Goal: Information Seeking & Learning: Learn about a topic

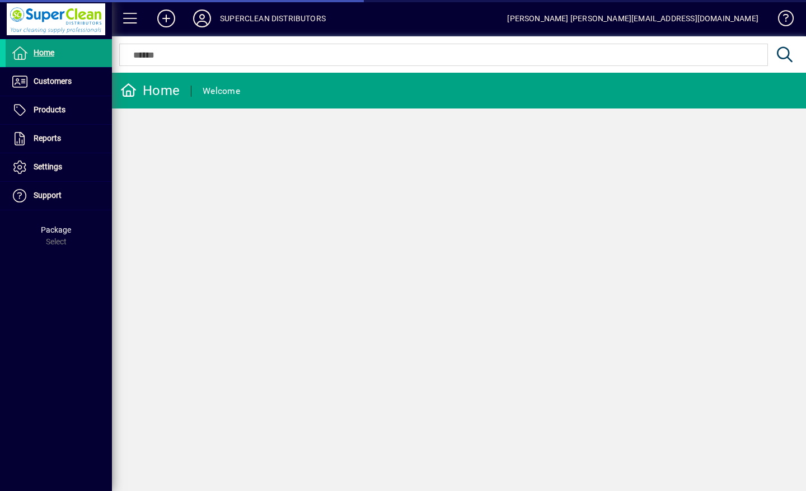
click at [49, 86] on span "Customers" at bounding box center [39, 81] width 66 height 13
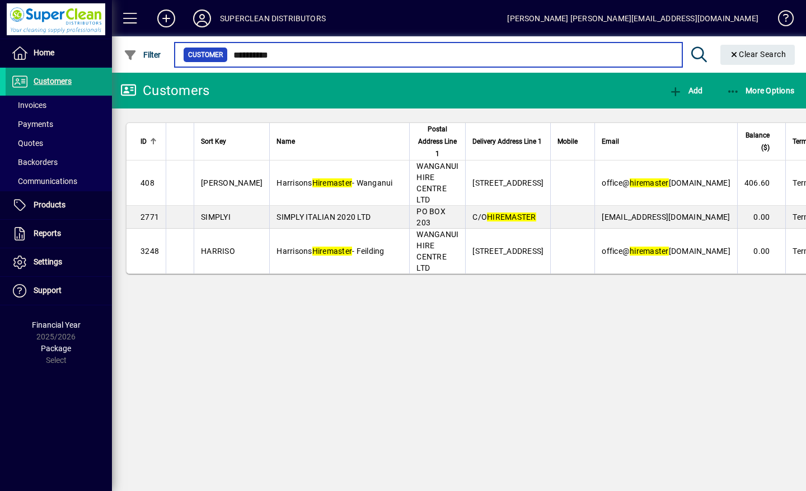
type input "**********"
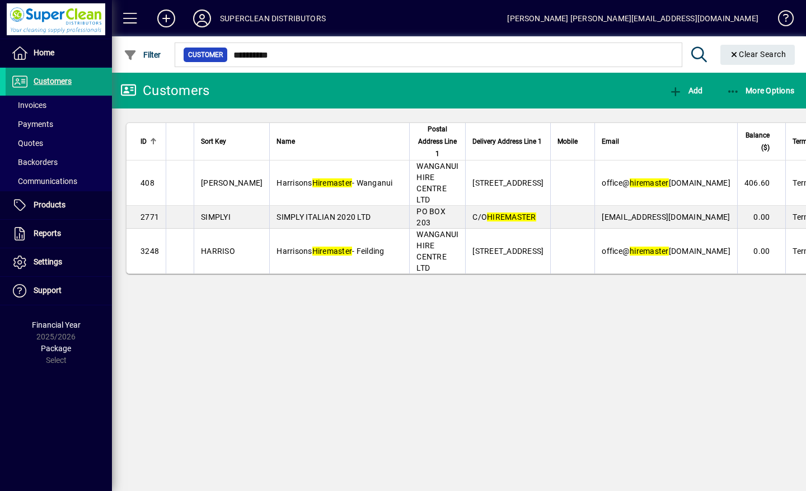
click at [326, 190] on td "Harrisons Hiremaster - Wanganui" at bounding box center [339, 183] width 140 height 45
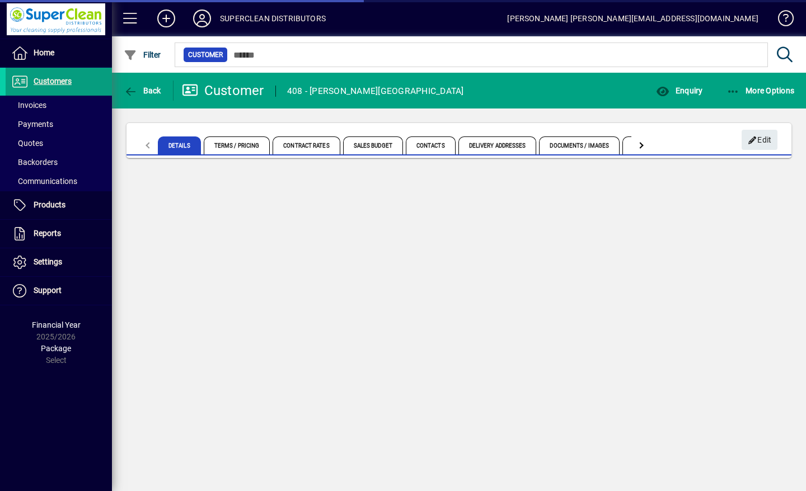
click at [700, 91] on span "Enquiry" at bounding box center [679, 90] width 46 height 9
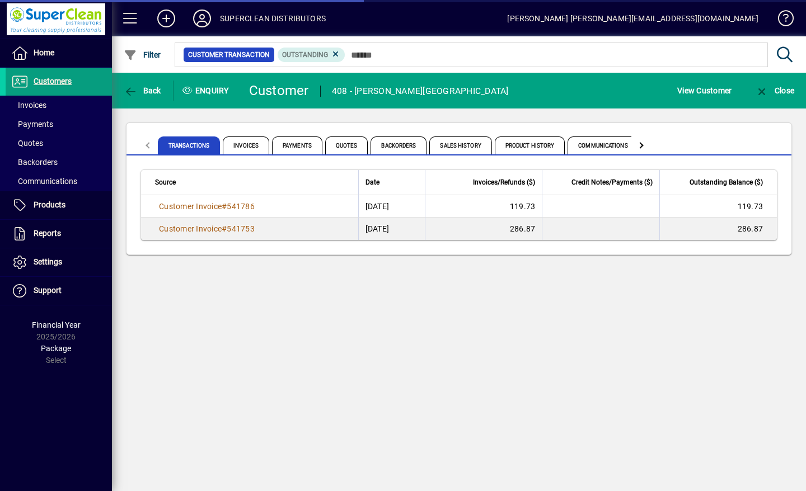
click at [533, 145] on span "Product History" at bounding box center [530, 146] width 71 height 18
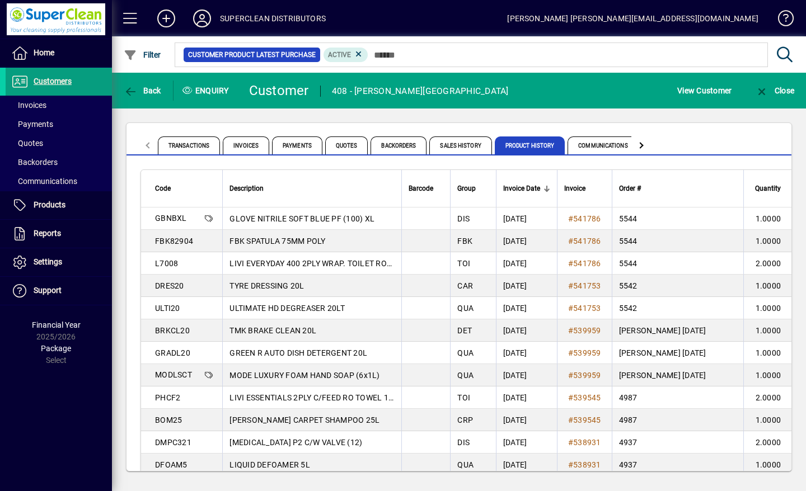
click at [200, 17] on icon at bounding box center [202, 19] width 22 height 18
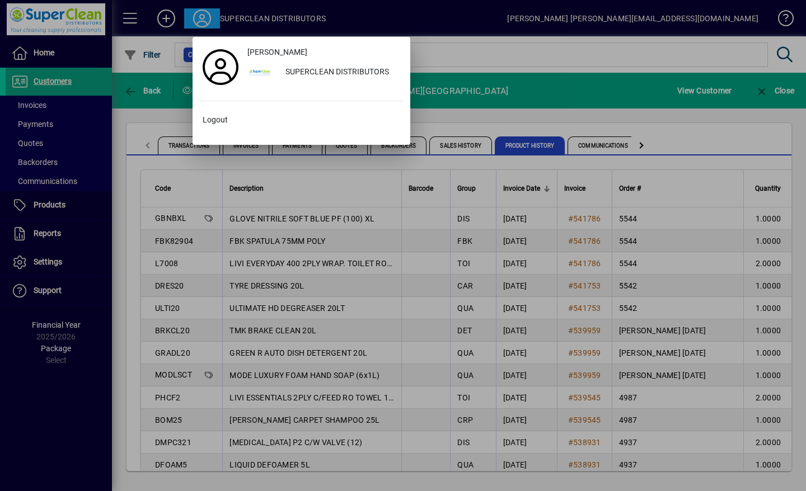
click at [206, 127] on span at bounding box center [301, 120] width 206 height 27
